Goal: Transaction & Acquisition: Obtain resource

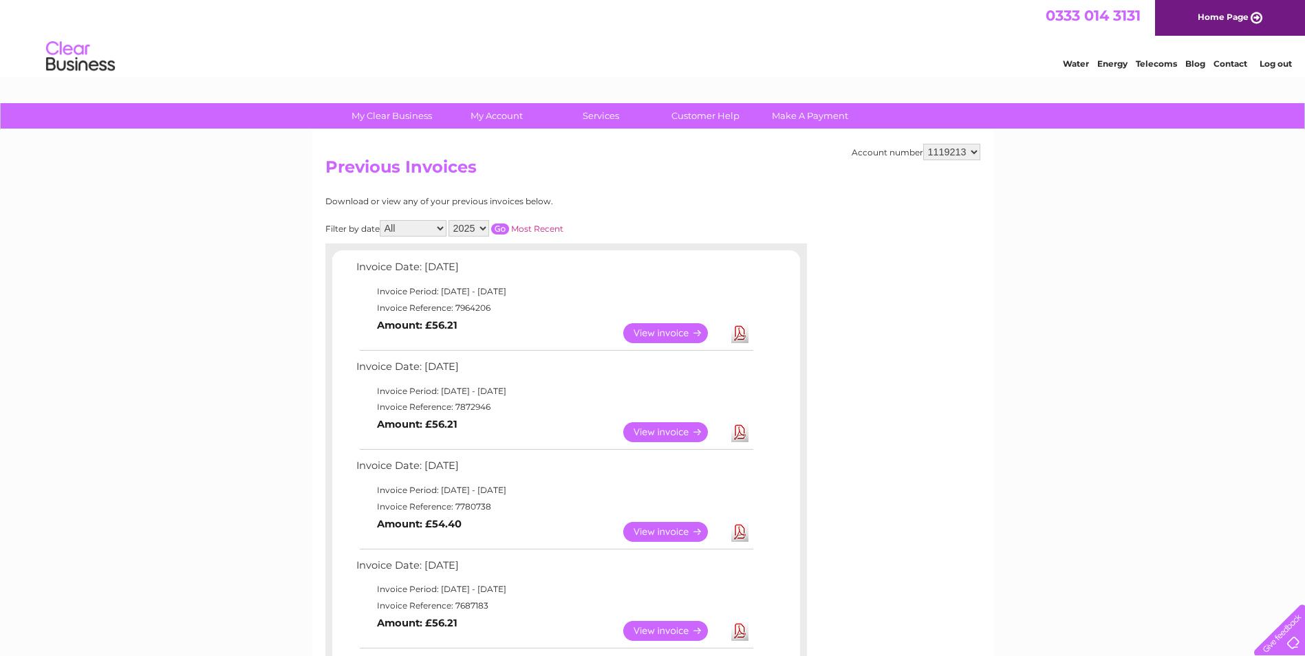
click at [897, 428] on div "Account number 1119213 Previous Invoices Download or view any of your previous …" at bounding box center [652, 623] width 681 height 987
click at [966, 153] on select "1119213" at bounding box center [951, 152] width 57 height 17
click at [1284, 61] on link "Log out" at bounding box center [1275, 63] width 32 height 10
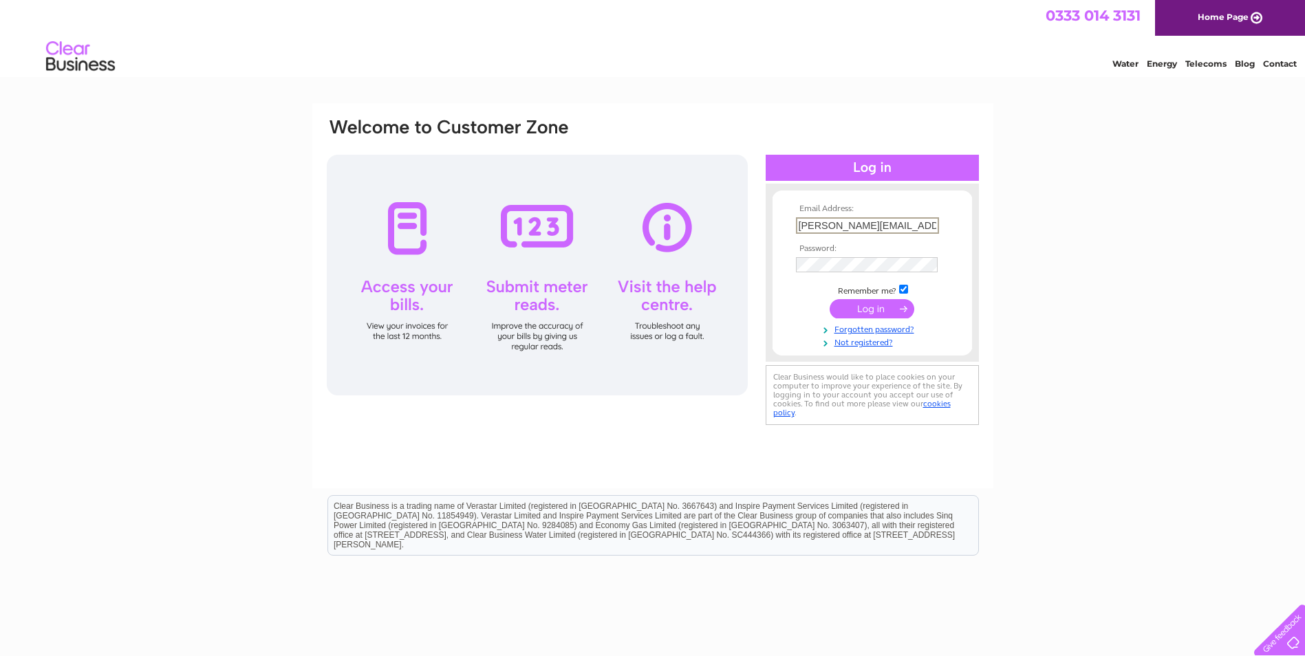
drag, startPoint x: 828, startPoint y: 224, endPoint x: 779, endPoint y: 223, distance: 49.5
click at [779, 223] on form "Email Address: rebecca.anderson@forsyths.com Password: Forgotten password?" at bounding box center [871, 276] width 199 height 144
type input "accounts@forsyths.com"
click at [862, 305] on input "submit" at bounding box center [871, 307] width 85 height 19
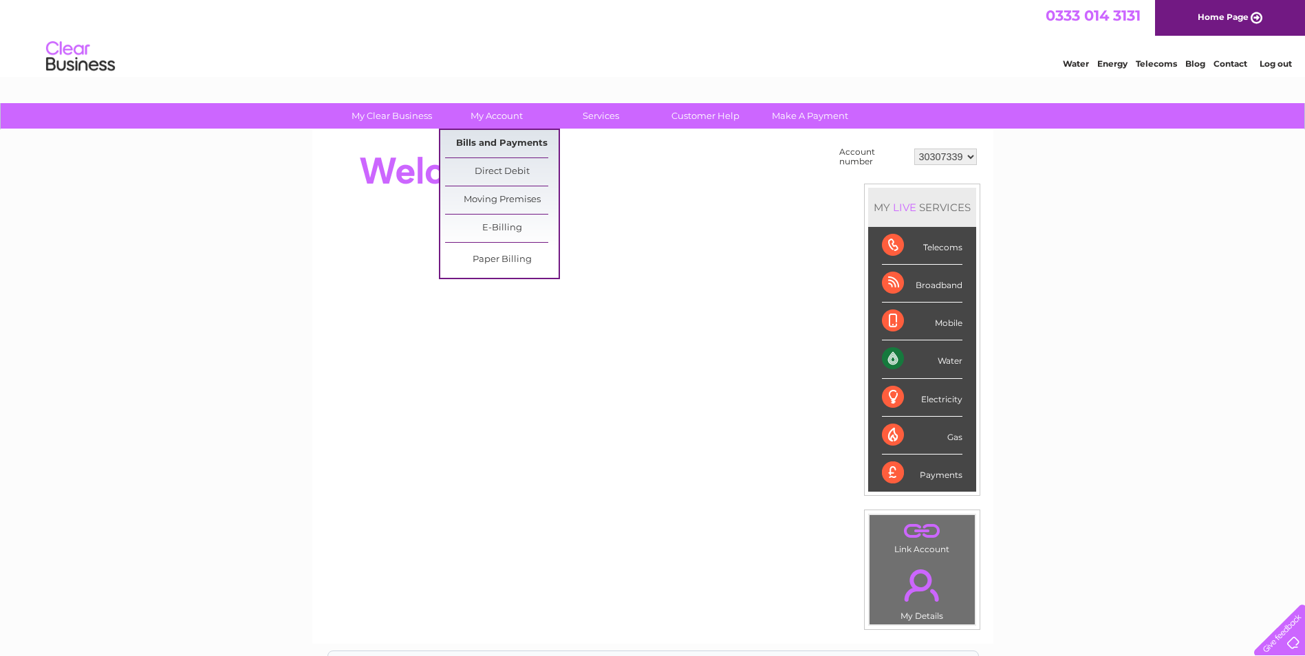
click at [488, 140] on link "Bills and Payments" at bounding box center [501, 144] width 113 height 28
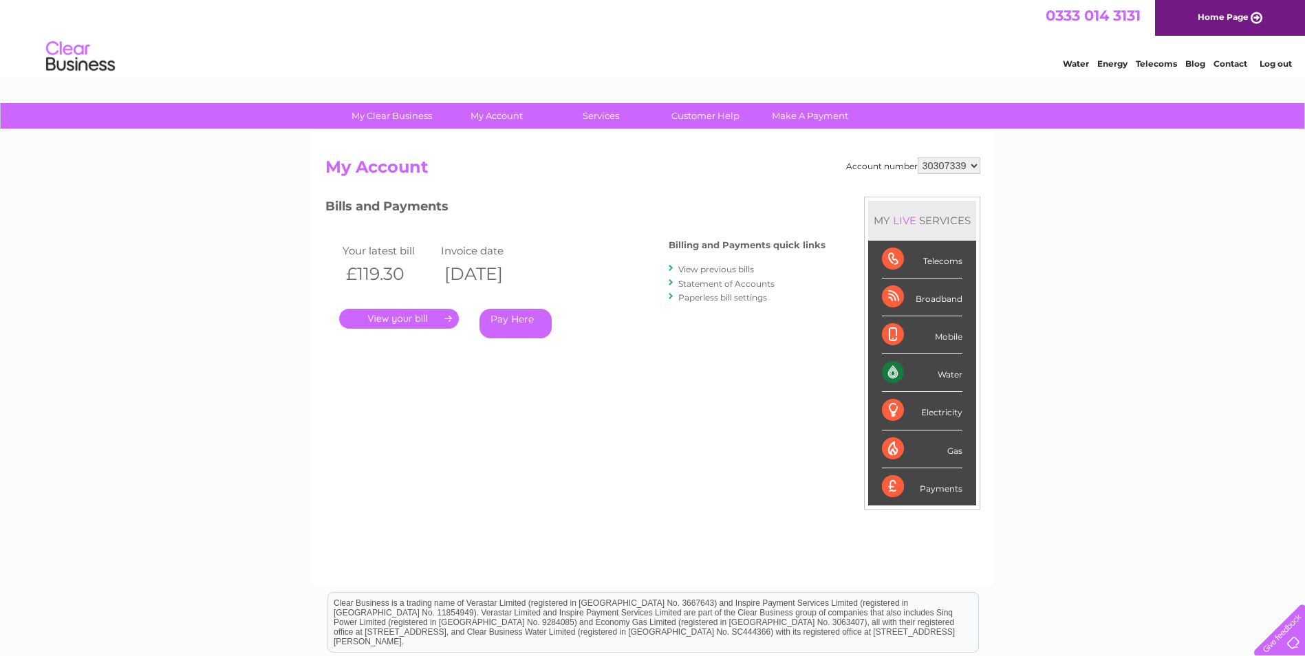
click at [711, 270] on link "View previous bills" at bounding box center [716, 269] width 76 height 10
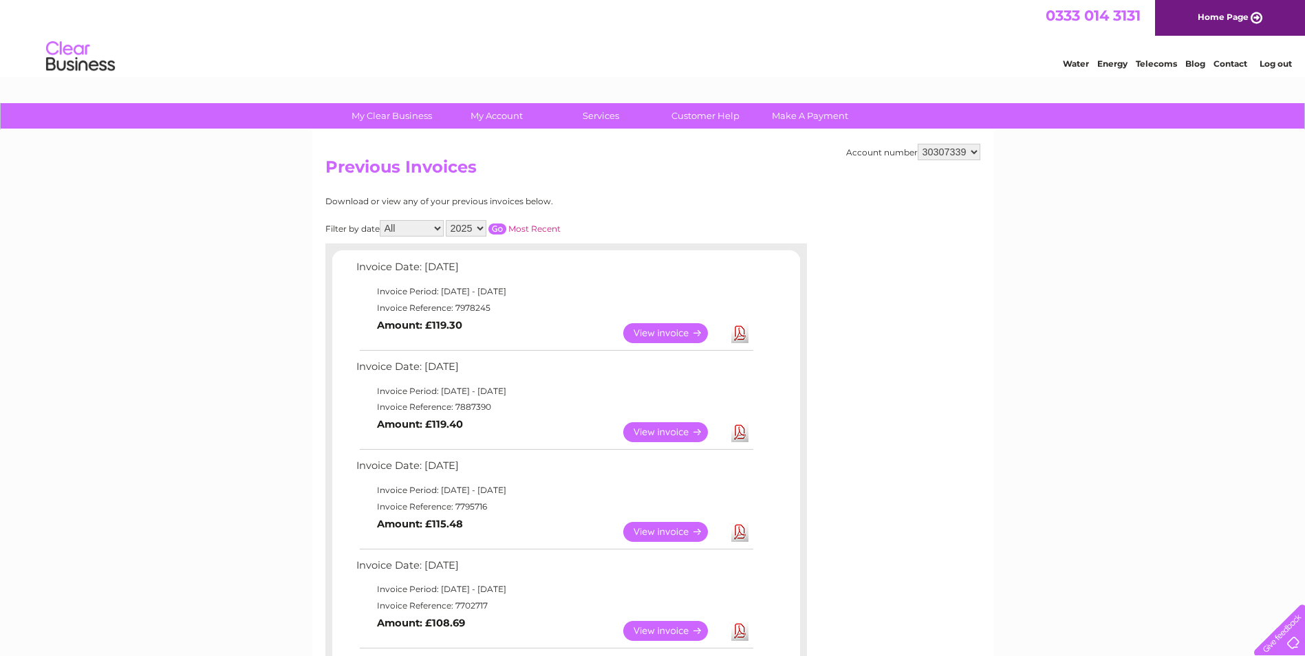
click at [660, 332] on link "View" at bounding box center [673, 333] width 101 height 20
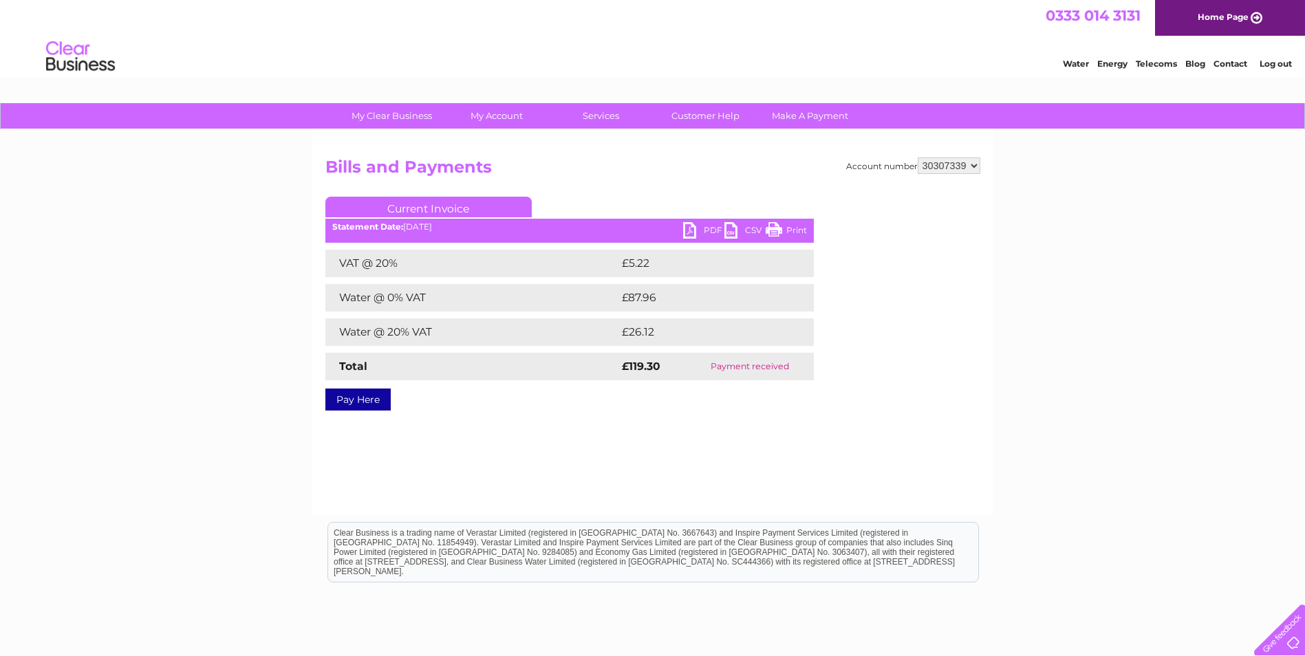
click at [708, 224] on link "PDF" at bounding box center [703, 232] width 41 height 20
